Goal: Task Accomplishment & Management: Use online tool/utility

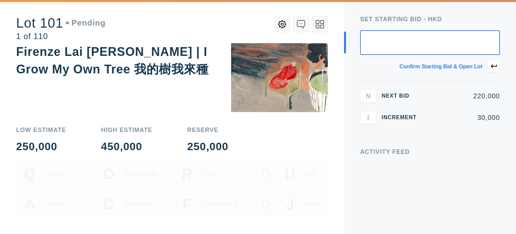
click at [494, 70] on button at bounding box center [494, 66] width 12 height 12
click at [494, 66] on icon at bounding box center [494, 66] width 6 height 6
click at [494, 64] on icon at bounding box center [494, 66] width 6 height 6
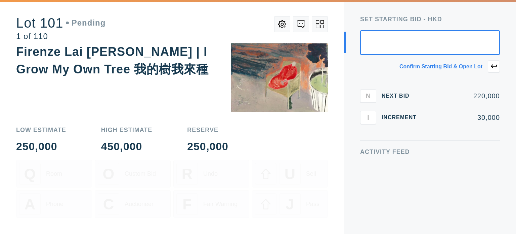
click at [494, 64] on icon at bounding box center [494, 66] width 6 height 6
drag, startPoint x: 473, startPoint y: 48, endPoint x: 461, endPoint y: 47, distance: 12.1
click at [472, 48] on input "text" at bounding box center [430, 42] width 140 height 25
type input "300,000"
click at [493, 67] on icon at bounding box center [494, 66] width 6 height 4
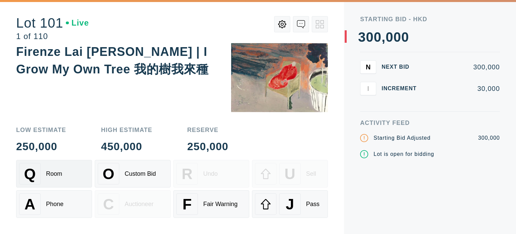
click at [52, 171] on div "Room" at bounding box center [54, 173] width 16 height 7
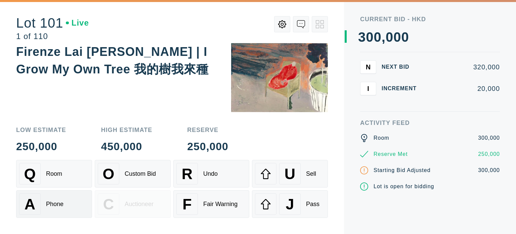
click at [50, 203] on div "Phone" at bounding box center [54, 203] width 17 height 7
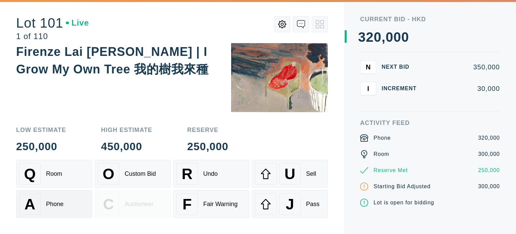
click at [50, 203] on div "Phone" at bounding box center [54, 203] width 17 height 7
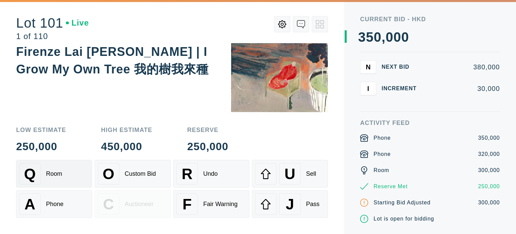
click at [56, 181] on div "Q Room" at bounding box center [54, 174] width 70 height 22
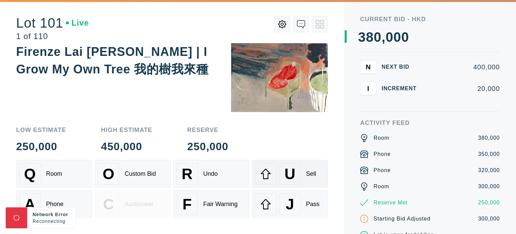
click at [304, 177] on div "U Sell" at bounding box center [290, 174] width 70 height 22
click at [280, 171] on div "U" at bounding box center [290, 174] width 22 height 22
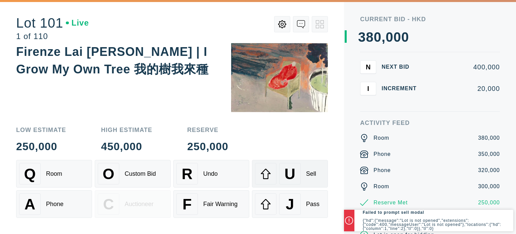
click at [296, 172] on div "U" at bounding box center [290, 174] width 22 height 22
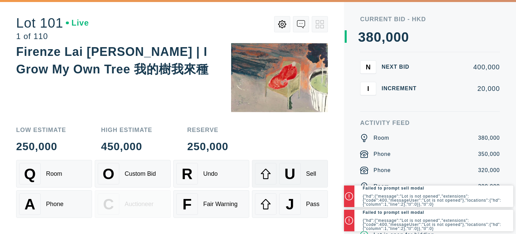
click at [302, 160] on button "U Sell" at bounding box center [290, 174] width 76 height 28
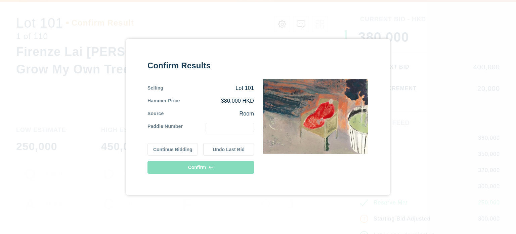
click at [225, 131] on input "text" at bounding box center [230, 127] width 48 height 9
click at [220, 152] on button "Undo Last Bid" at bounding box center [228, 149] width 51 height 13
click at [233, 130] on input "text" at bounding box center [230, 127] width 48 height 9
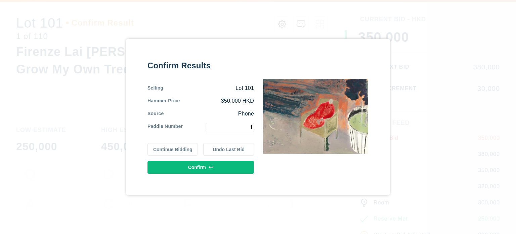
type input "1"
click at [203, 165] on button "Confirm" at bounding box center [201, 167] width 107 height 13
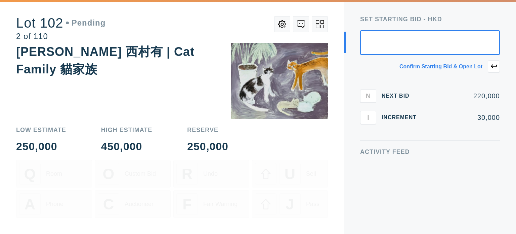
click at [491, 67] on button at bounding box center [494, 66] width 12 height 12
click at [320, 26] on icon at bounding box center [320, 24] width 8 height 8
click at [447, 68] on div "Confirm starting bid & open lot" at bounding box center [441, 66] width 83 height 5
click at [495, 68] on icon at bounding box center [494, 66] width 6 height 6
click at [452, 42] on input "text" at bounding box center [430, 42] width 140 height 25
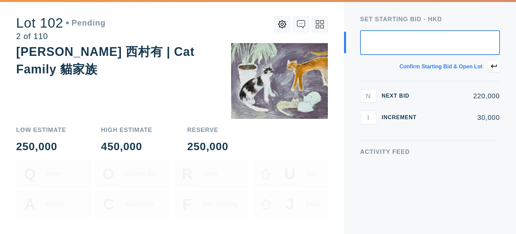
type input "1,000,000"
click at [493, 64] on icon at bounding box center [494, 66] width 6 height 6
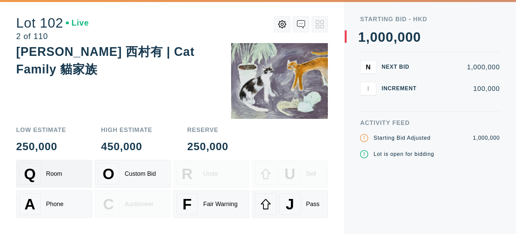
click at [75, 176] on div "Q Room" at bounding box center [54, 174] width 70 height 22
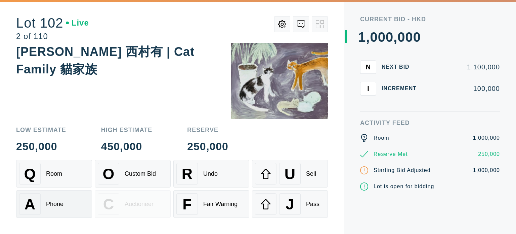
click at [53, 206] on div "Phone" at bounding box center [54, 203] width 17 height 7
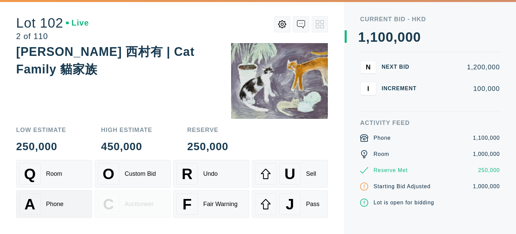
click at [53, 206] on div "Phone" at bounding box center [54, 203] width 17 height 7
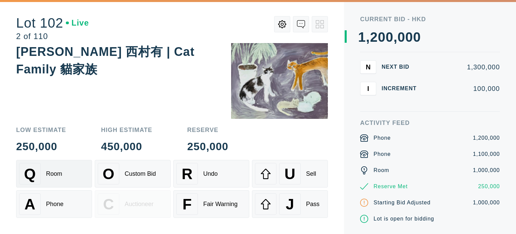
click at [57, 177] on div "Room" at bounding box center [54, 173] width 16 height 7
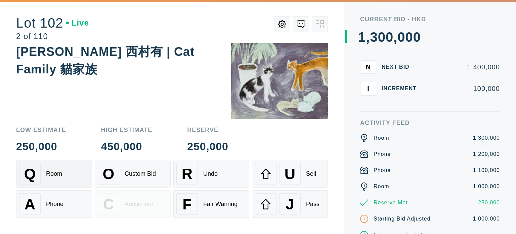
click at [57, 177] on div "Room" at bounding box center [54, 173] width 16 height 7
